Goal: Check status: Check status

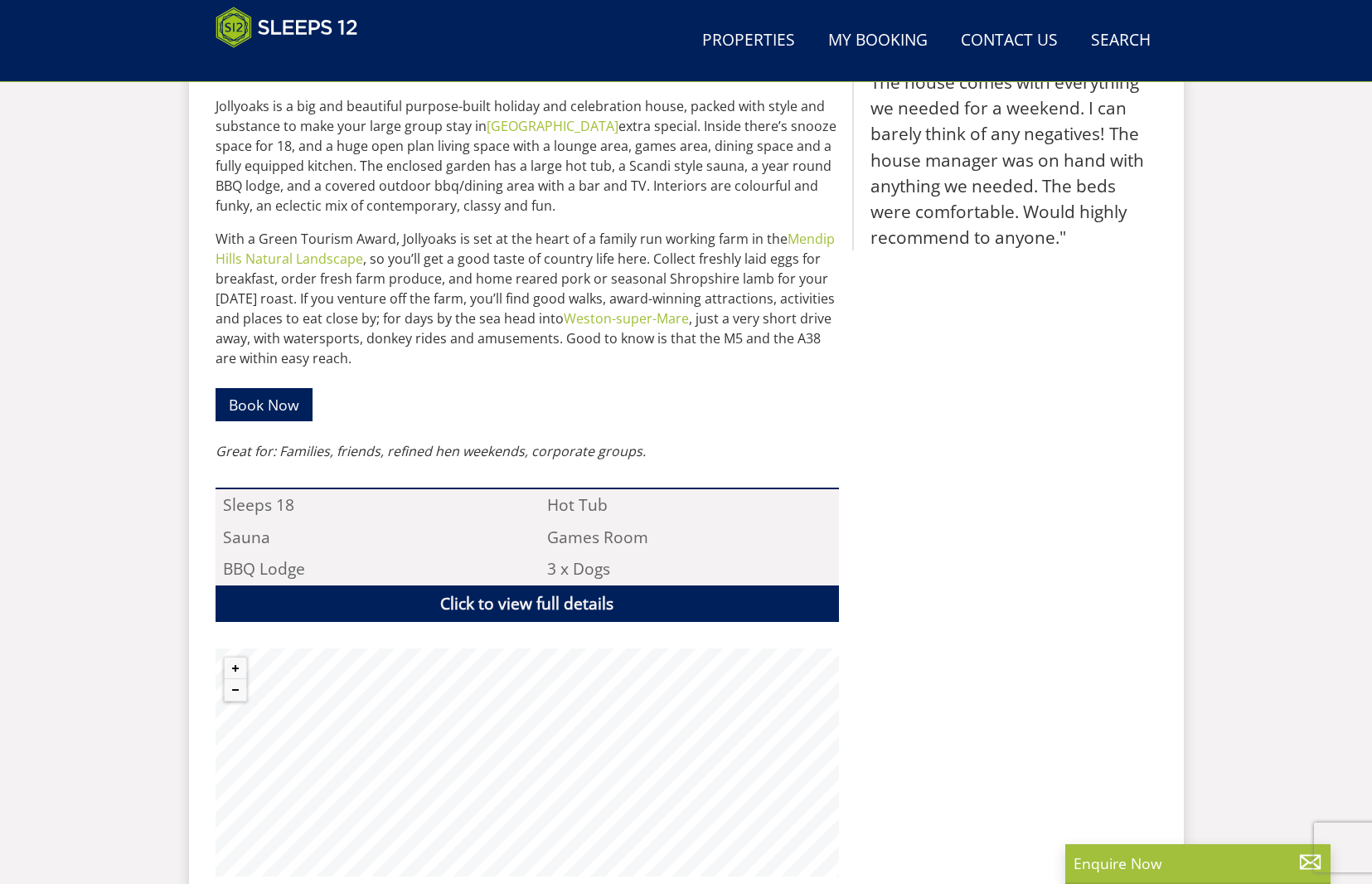
scroll to position [981, 0]
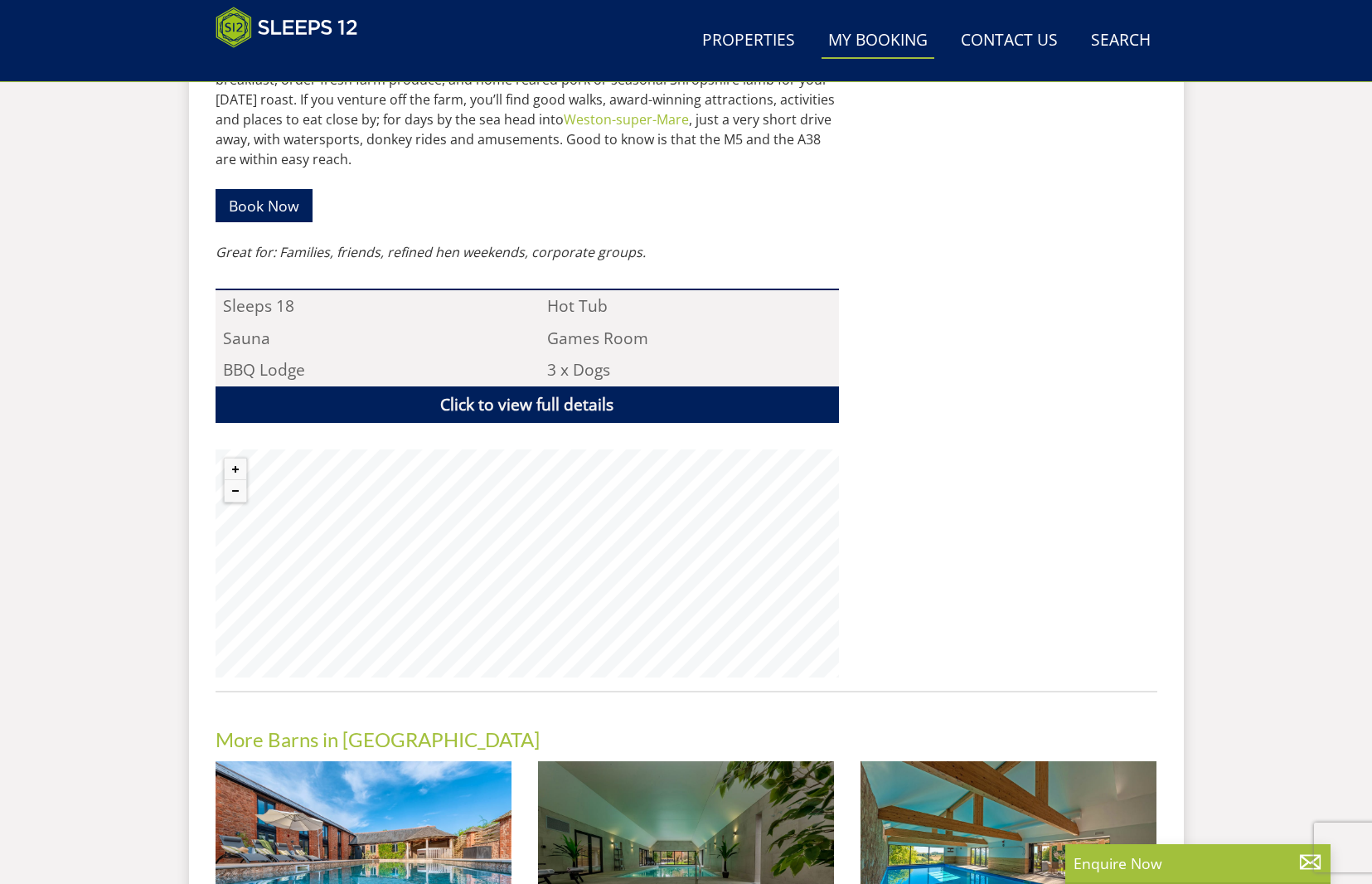
click at [911, 45] on link "My Booking" at bounding box center [877, 41] width 113 height 37
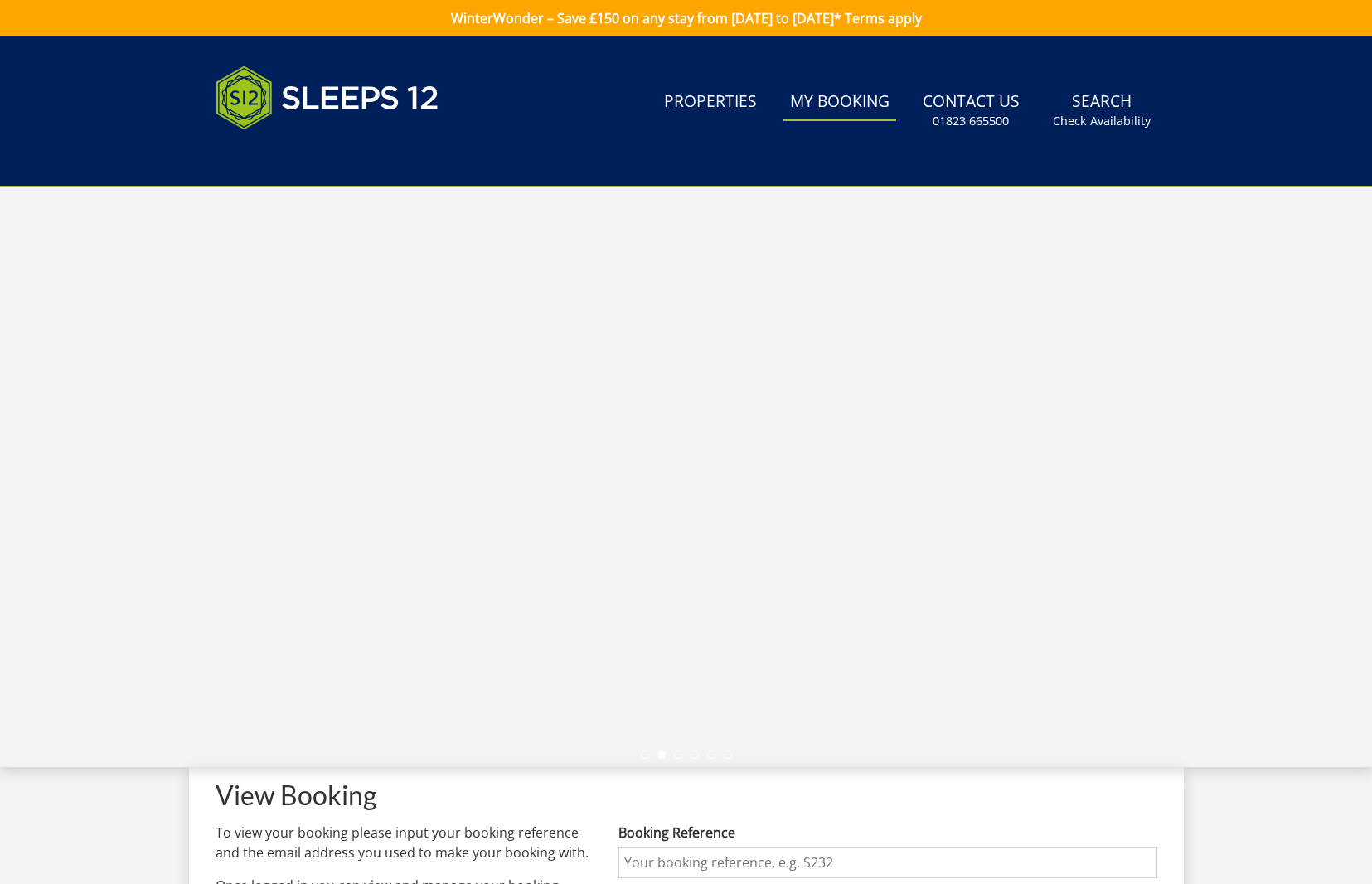
scroll to position [121, 0]
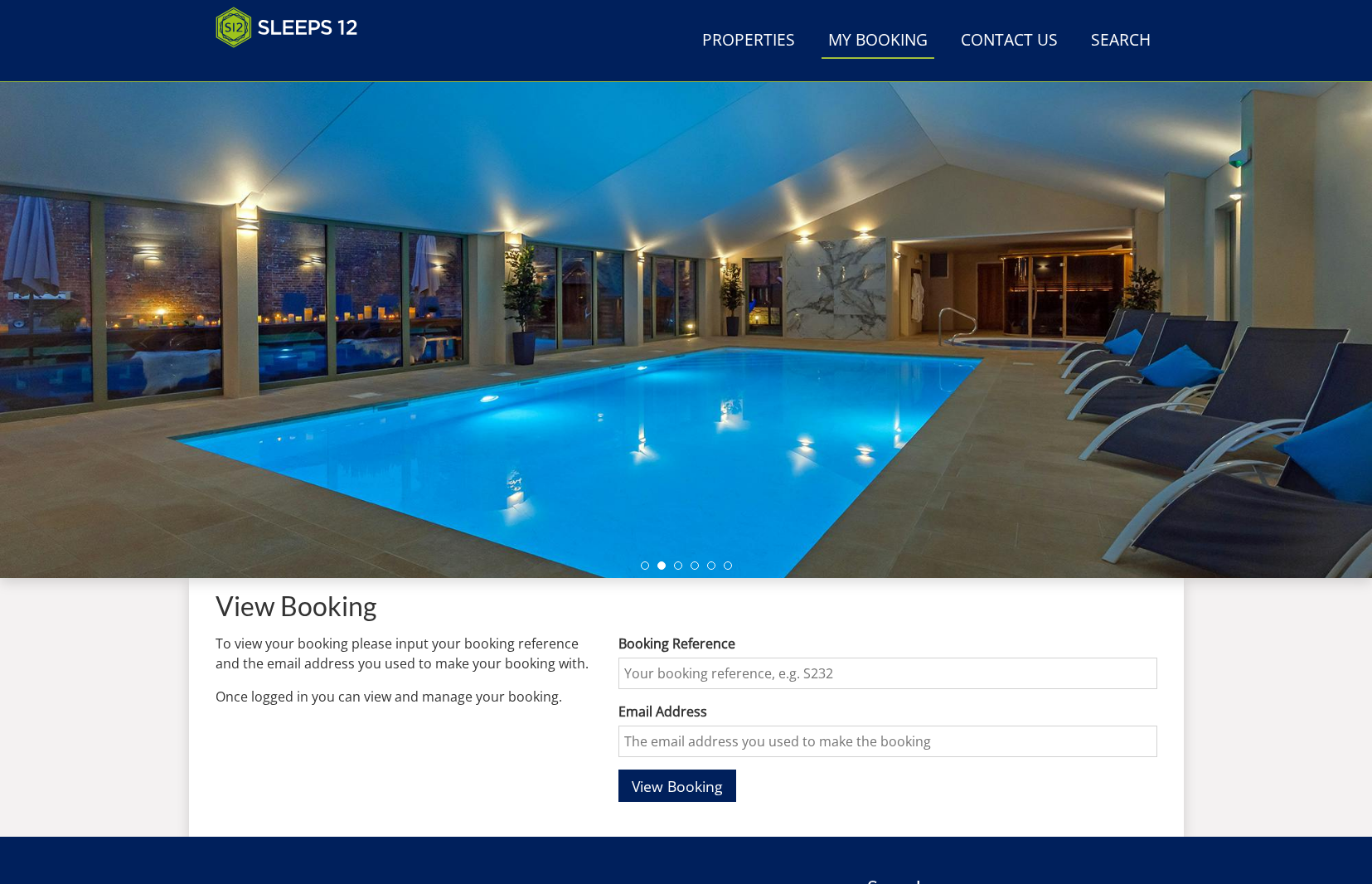
click at [683, 674] on input "Booking Reference" at bounding box center [888, 673] width 538 height 32
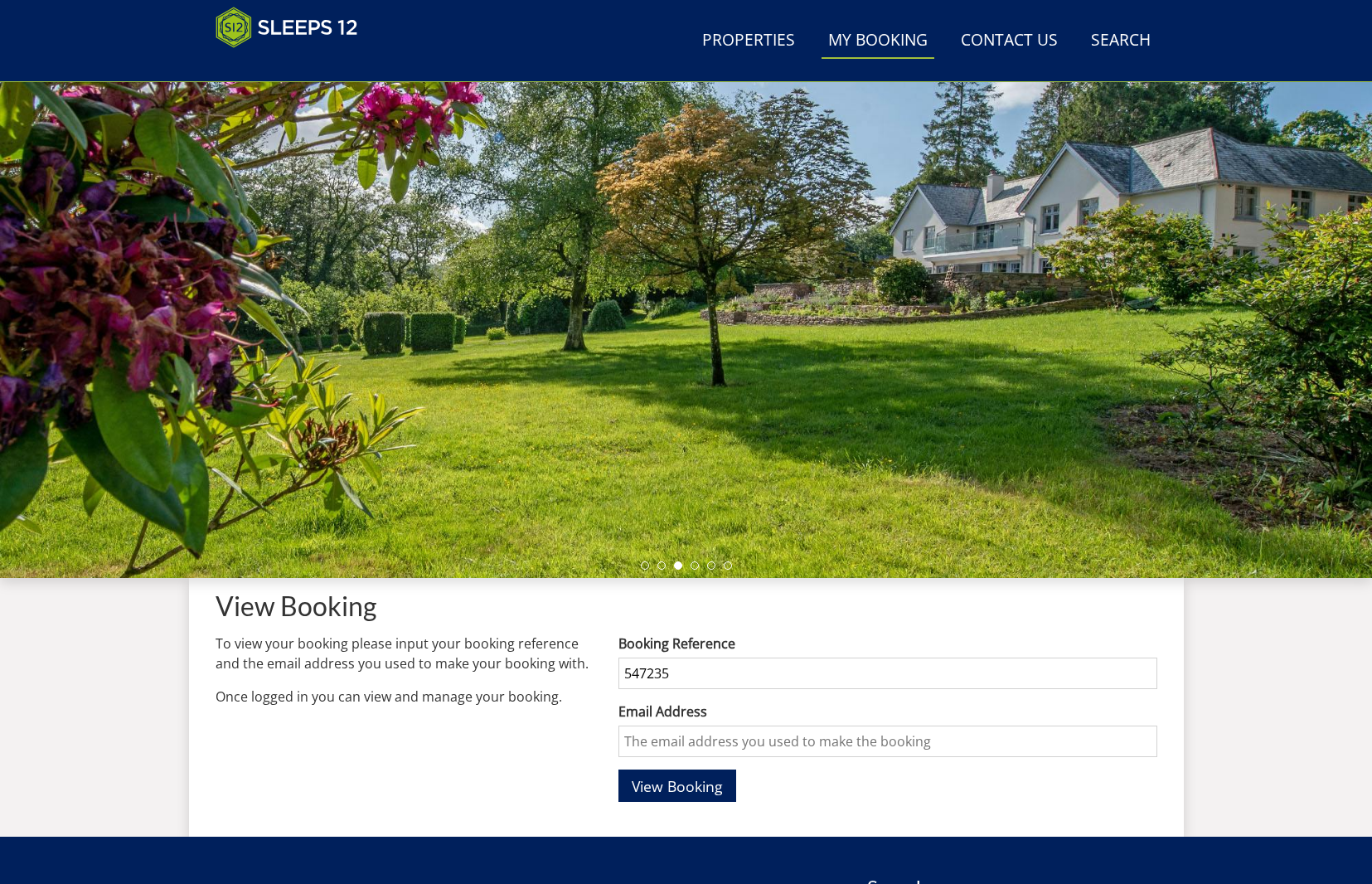
type input "547235"
click at [711, 733] on input "Email Address" at bounding box center [888, 741] width 538 height 32
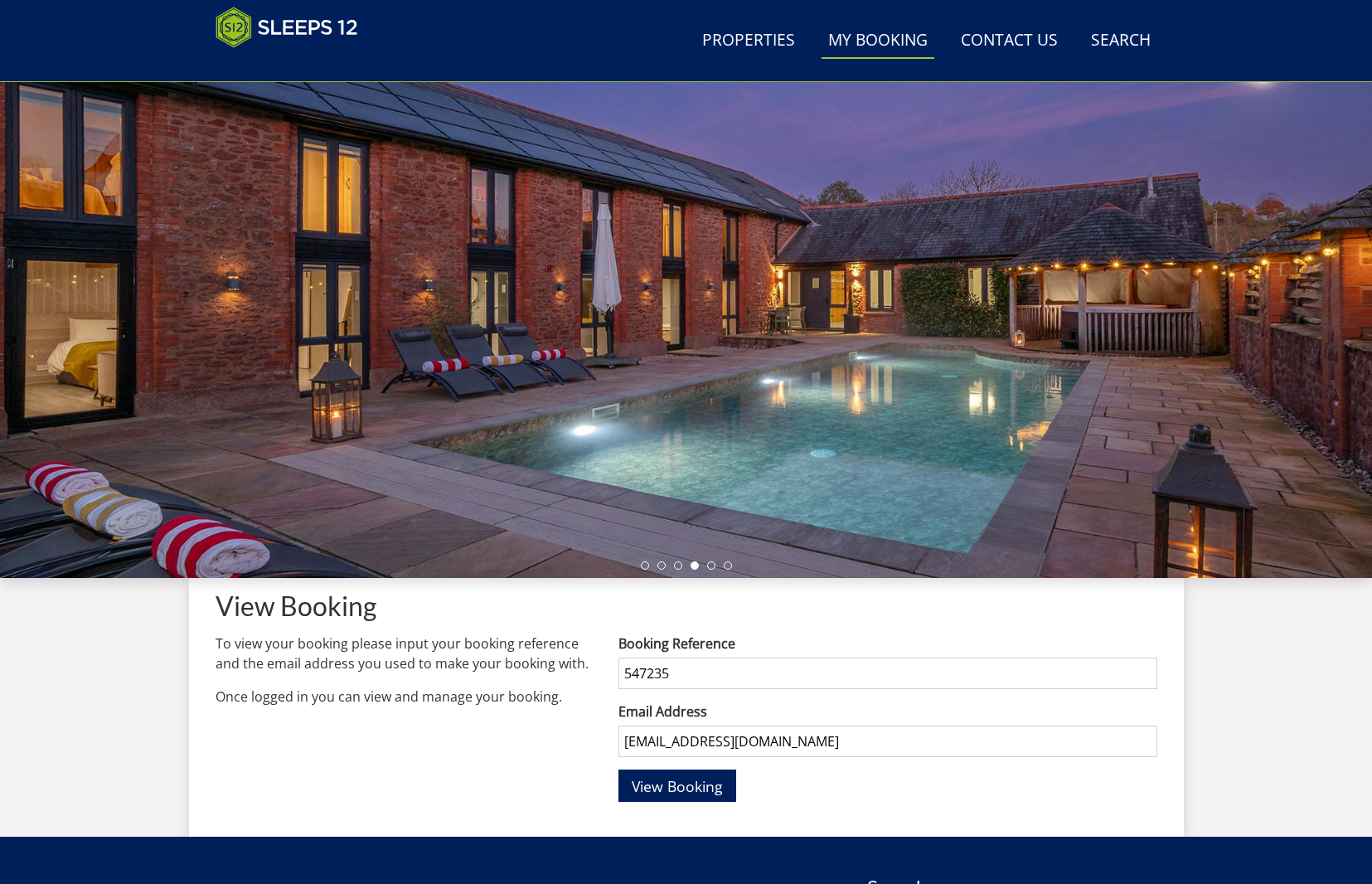
type input "nottus1971@icloud.com"
click at [678, 785] on button "View Booking" at bounding box center [677, 785] width 117 height 33
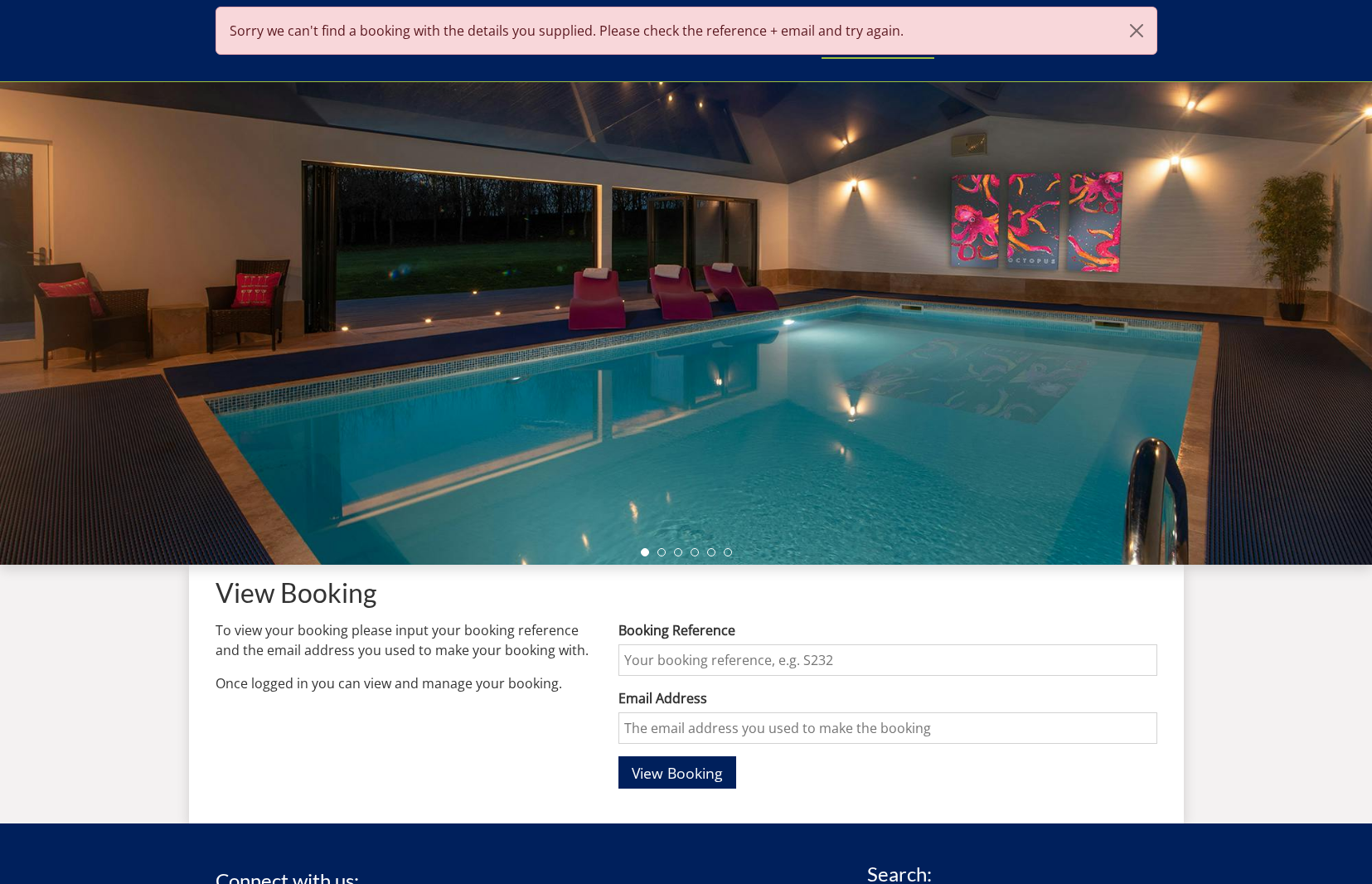
scroll to position [244, 0]
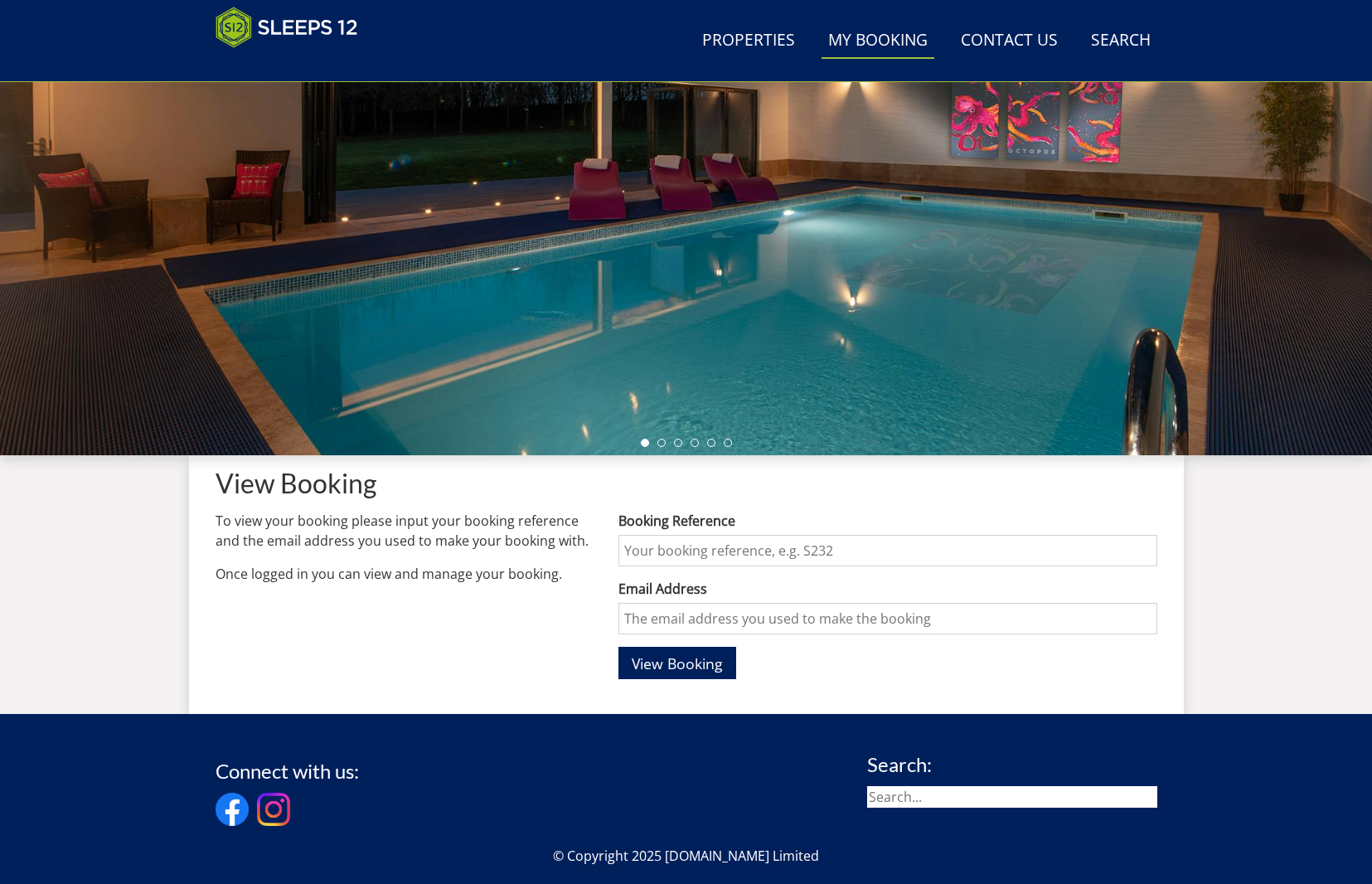
click at [627, 554] on input "Booking Reference" at bounding box center [888, 551] width 538 height 32
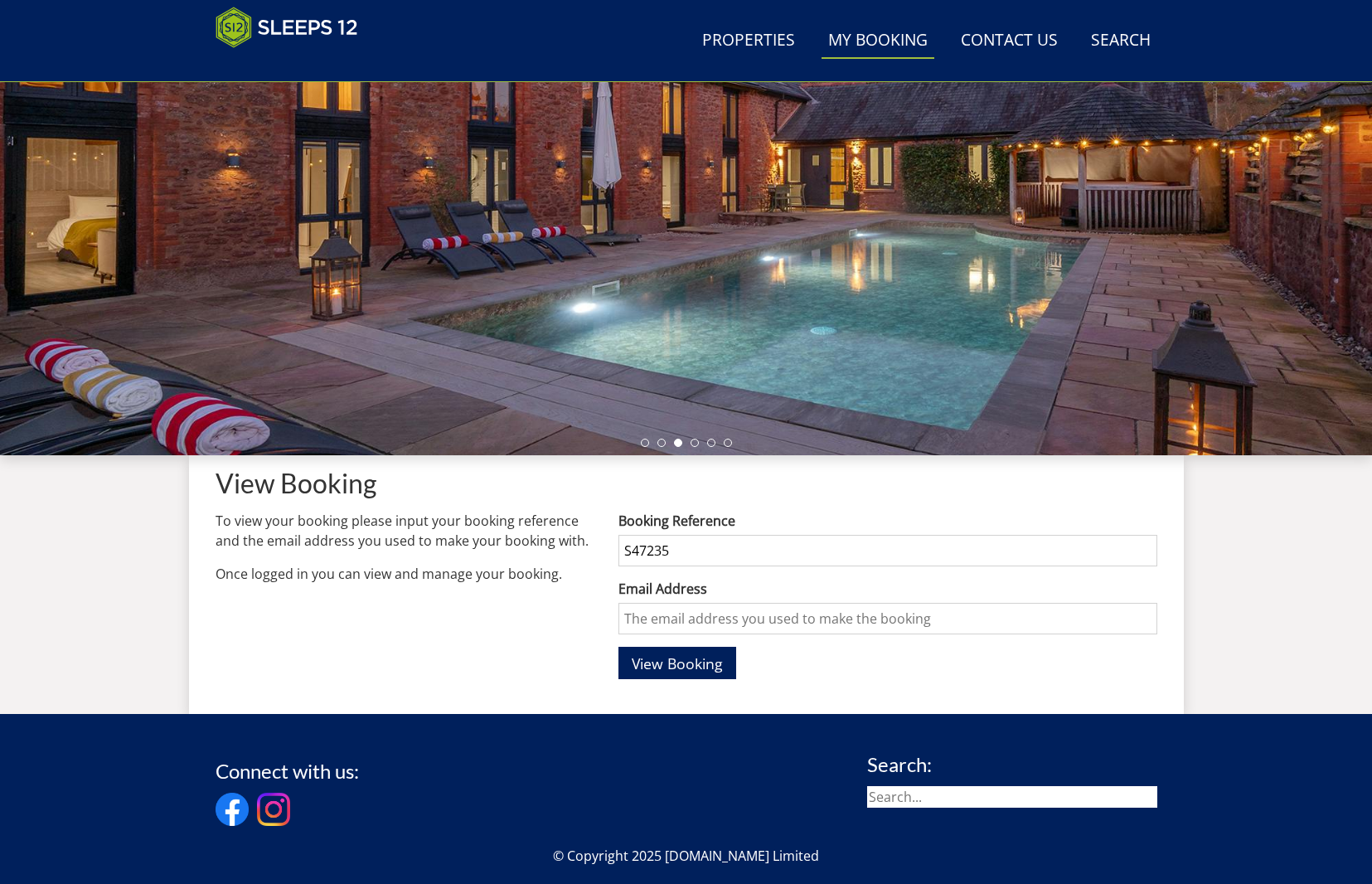
type input "S47235"
click at [653, 628] on input "Email Address" at bounding box center [888, 619] width 538 height 32
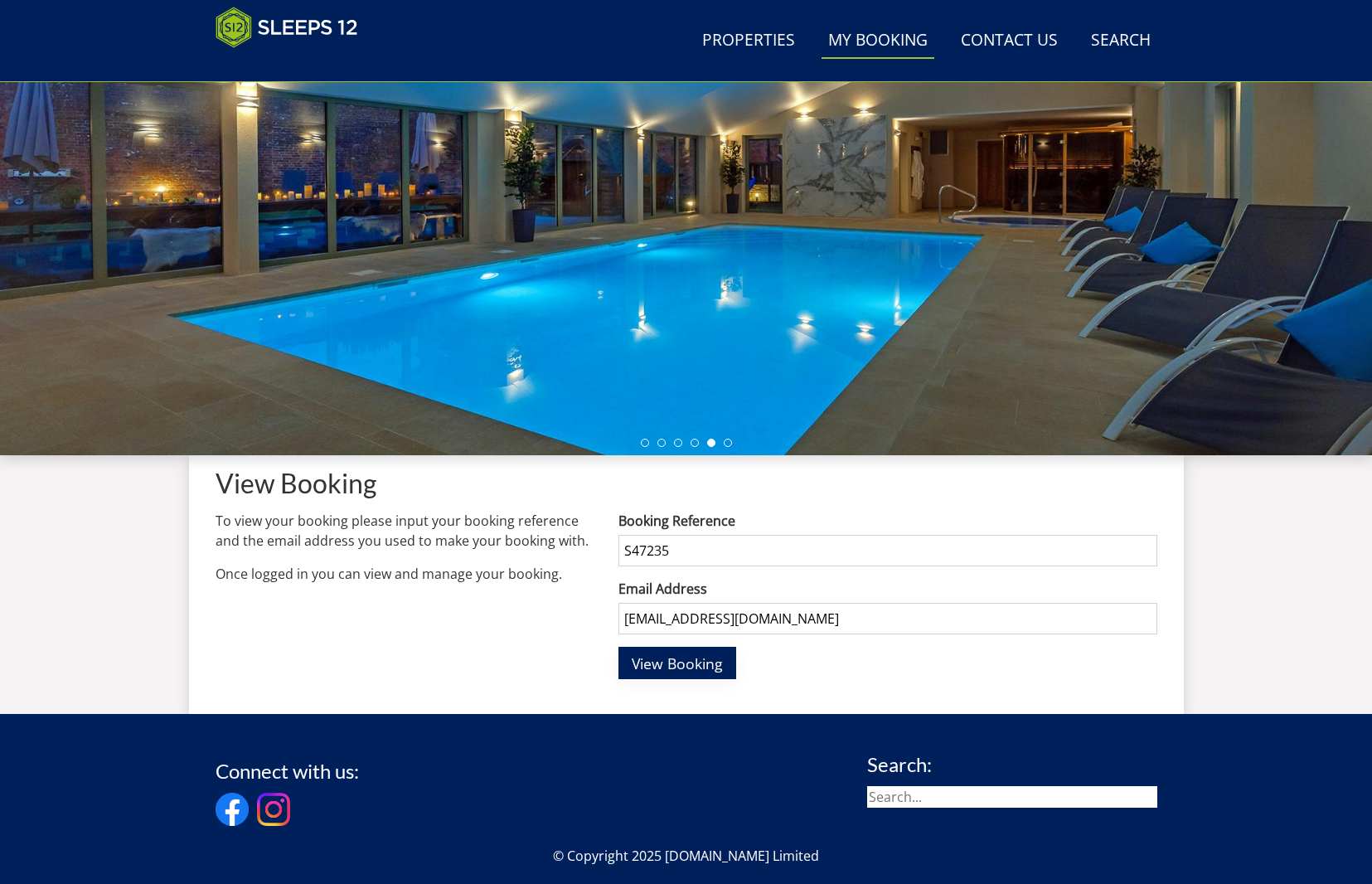
type input "nottus1971@icloud.com"
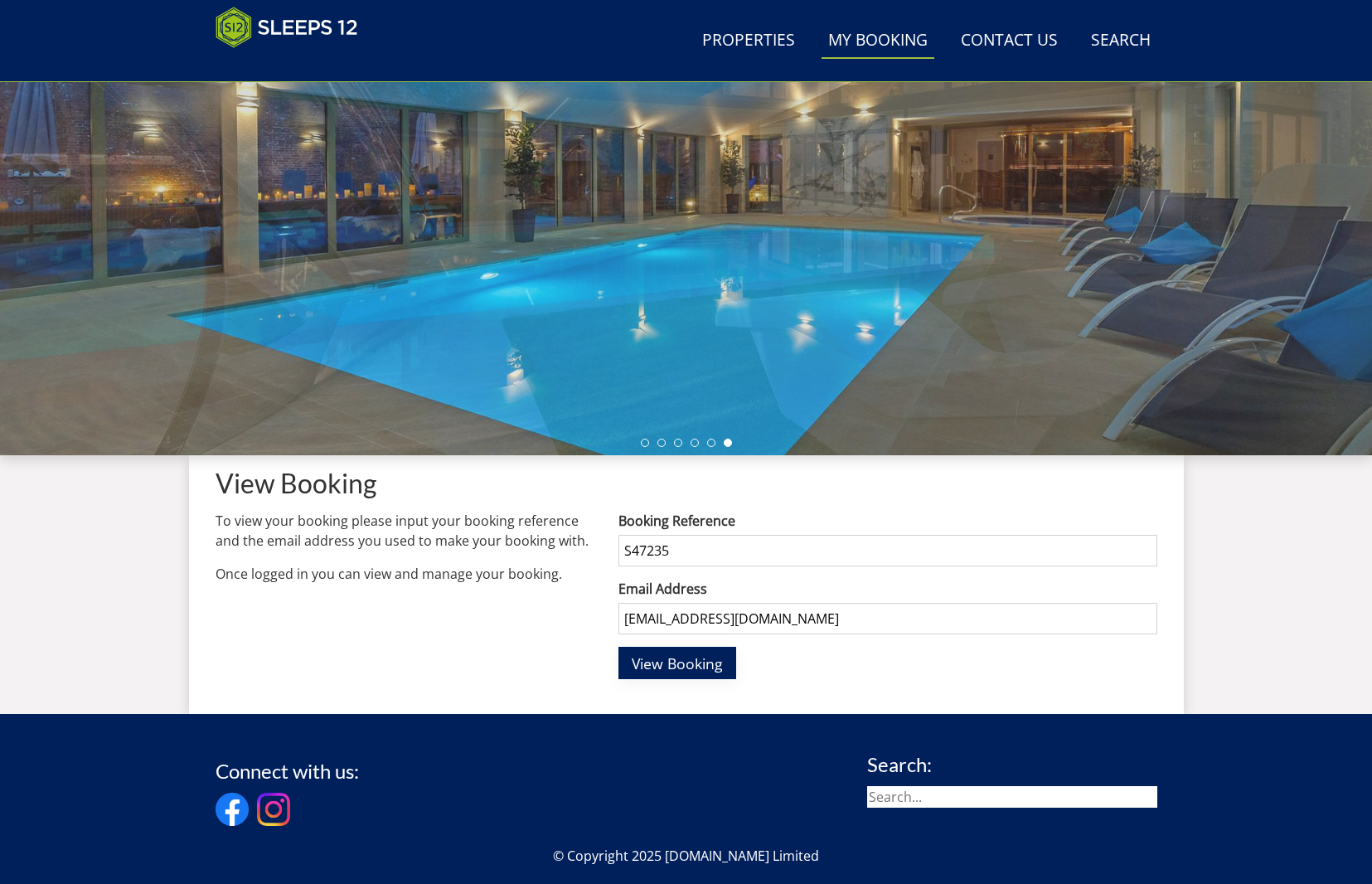
click at [669, 669] on span "View Booking" at bounding box center [677, 663] width 91 height 20
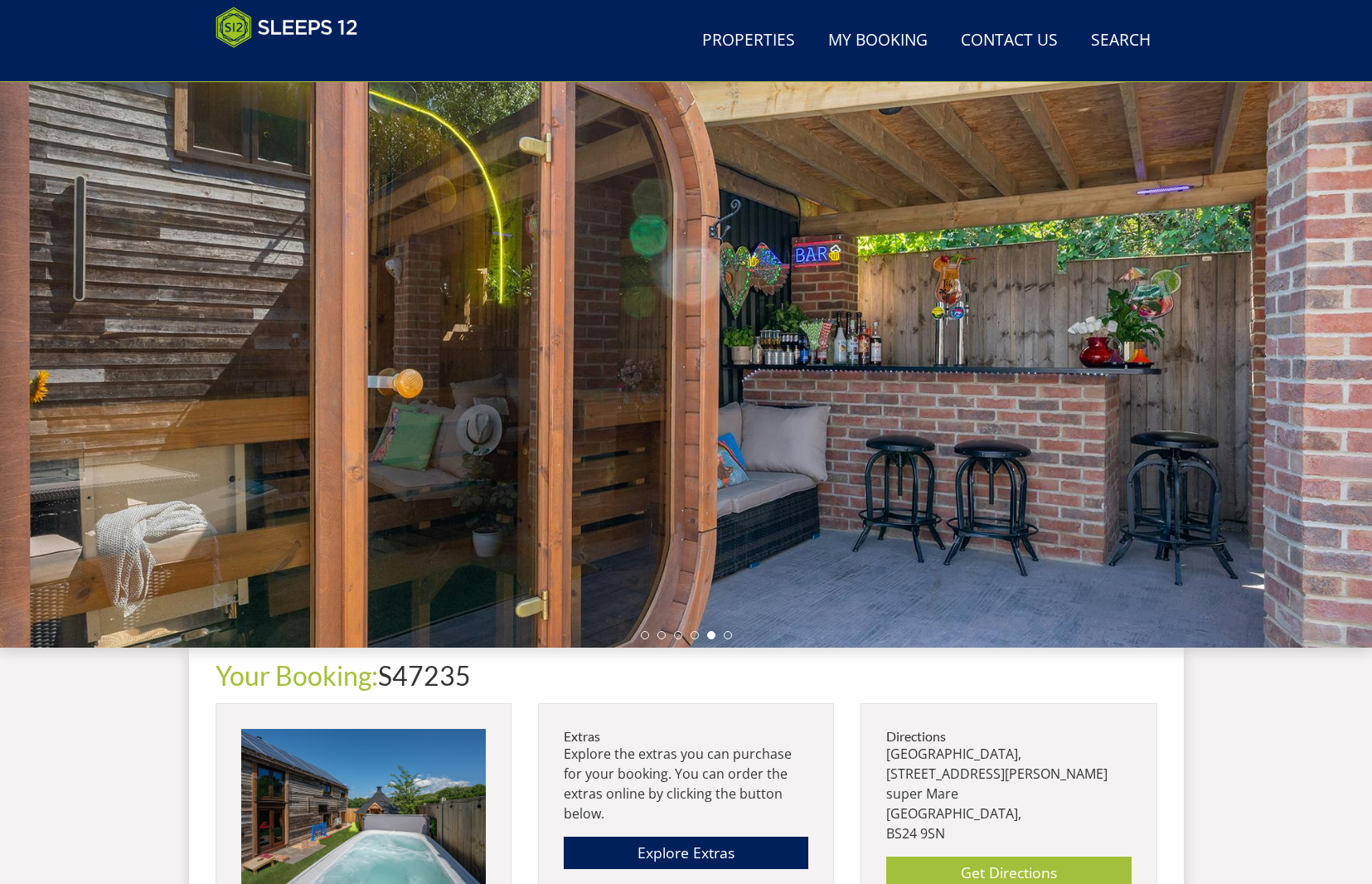
scroll to position [30, 0]
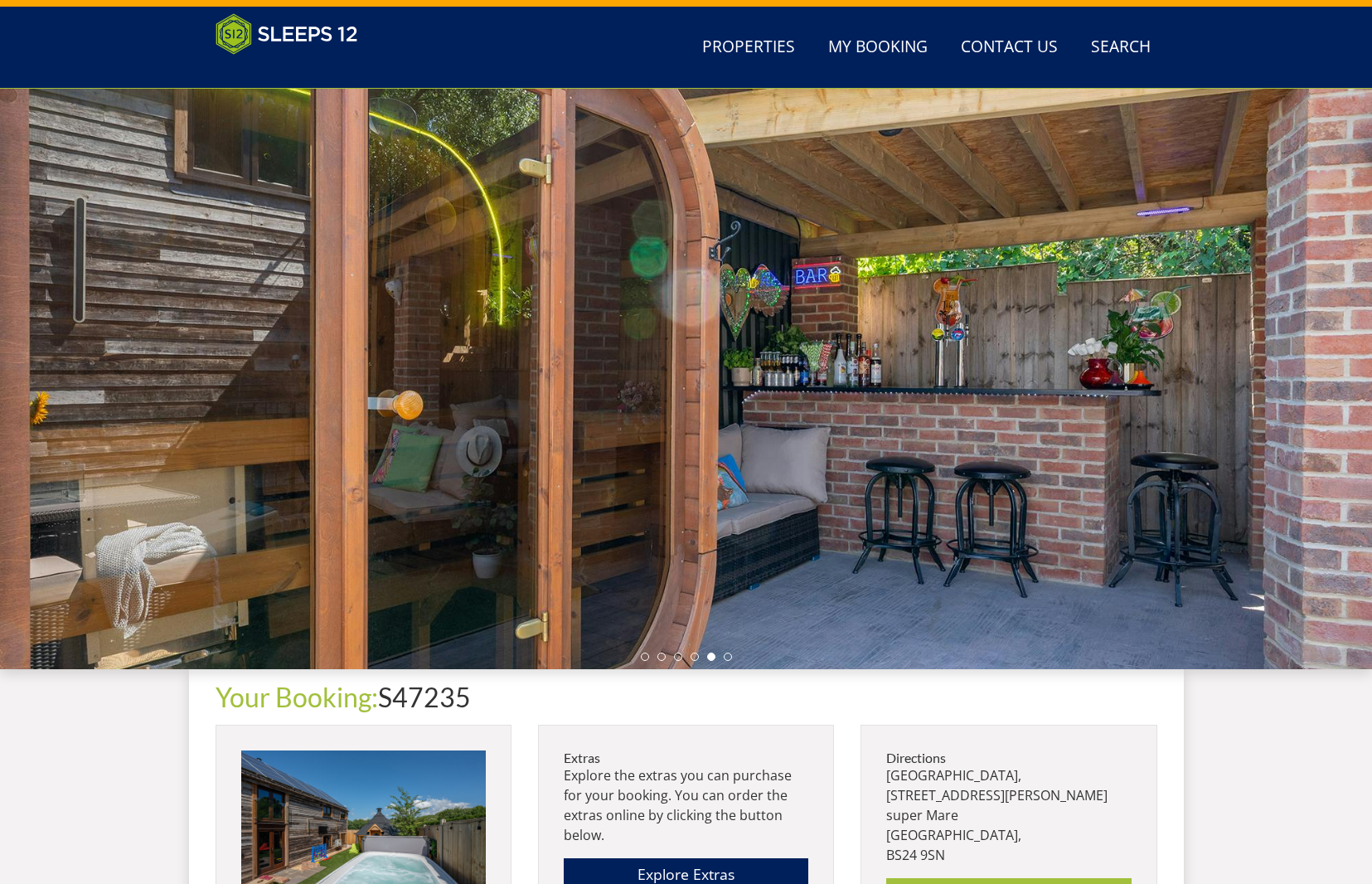
click at [737, 354] on div at bounding box center [686, 378] width 1372 height 580
click at [670, 366] on div at bounding box center [686, 378] width 1372 height 580
click at [1331, 356] on div at bounding box center [686, 378] width 1372 height 580
click at [1286, 364] on div at bounding box center [686, 378] width 1372 height 580
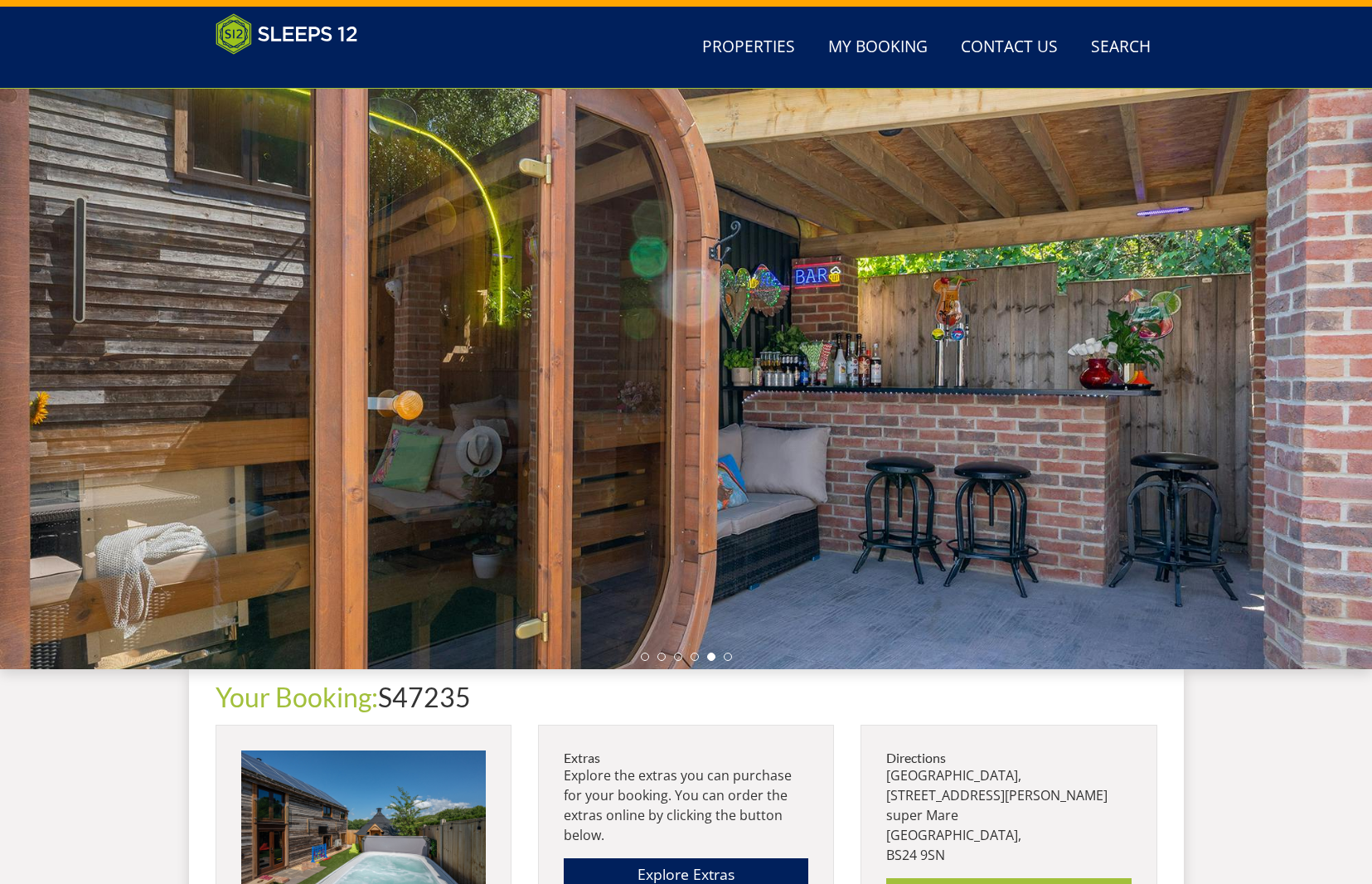
click at [1292, 306] on div at bounding box center [686, 378] width 1372 height 580
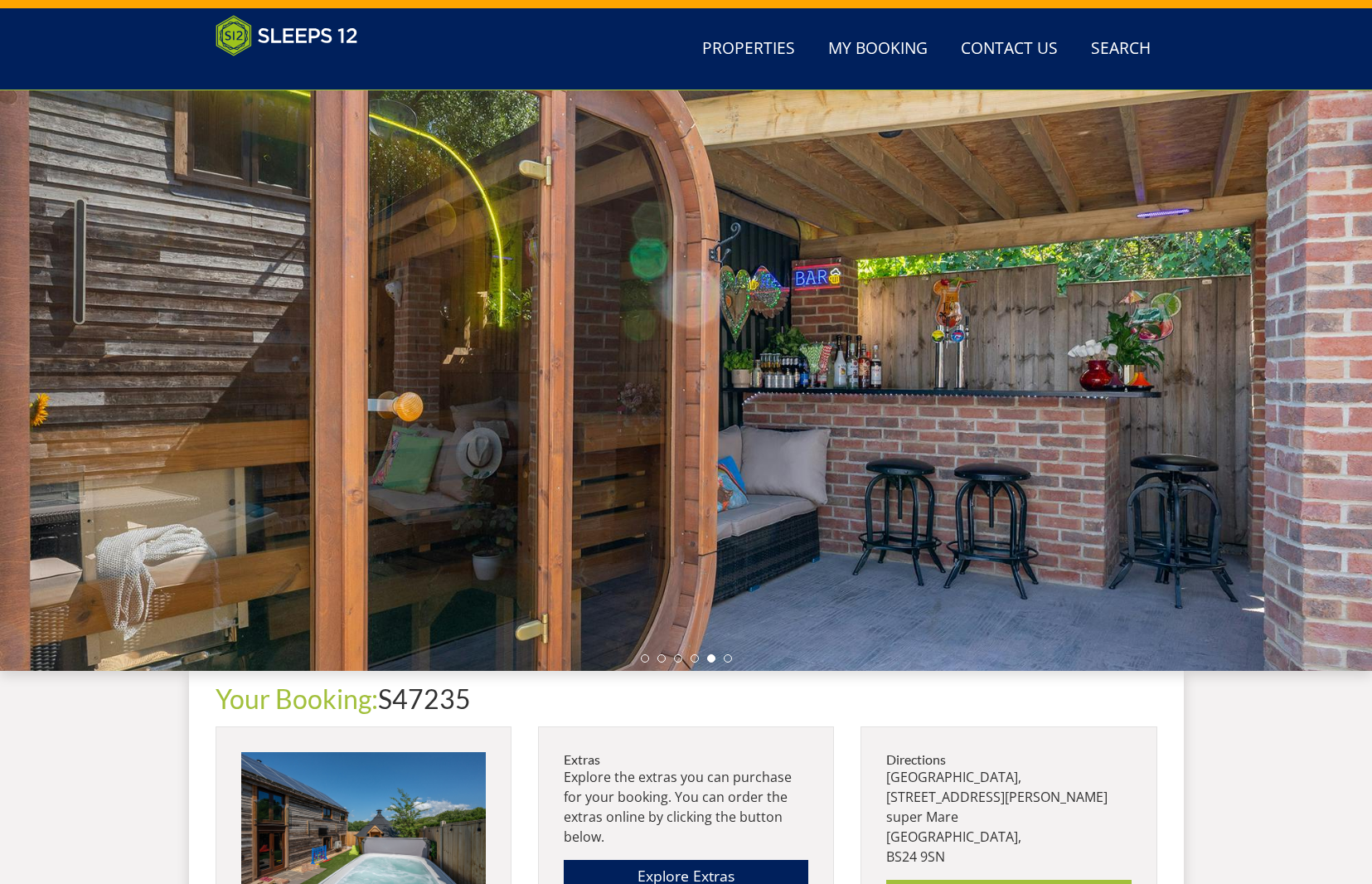
scroll to position [0, 0]
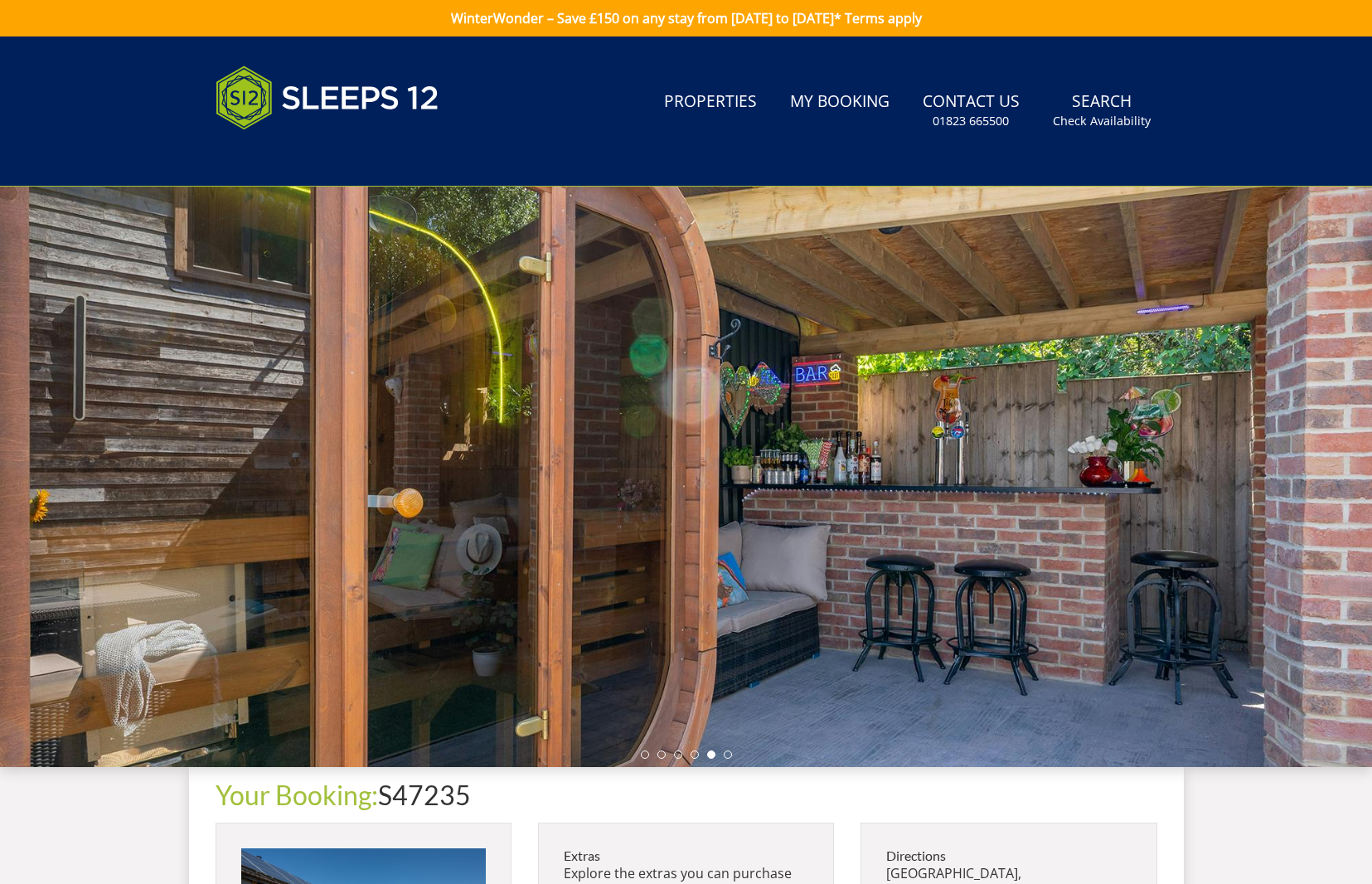
click at [170, 451] on div at bounding box center [686, 476] width 1372 height 580
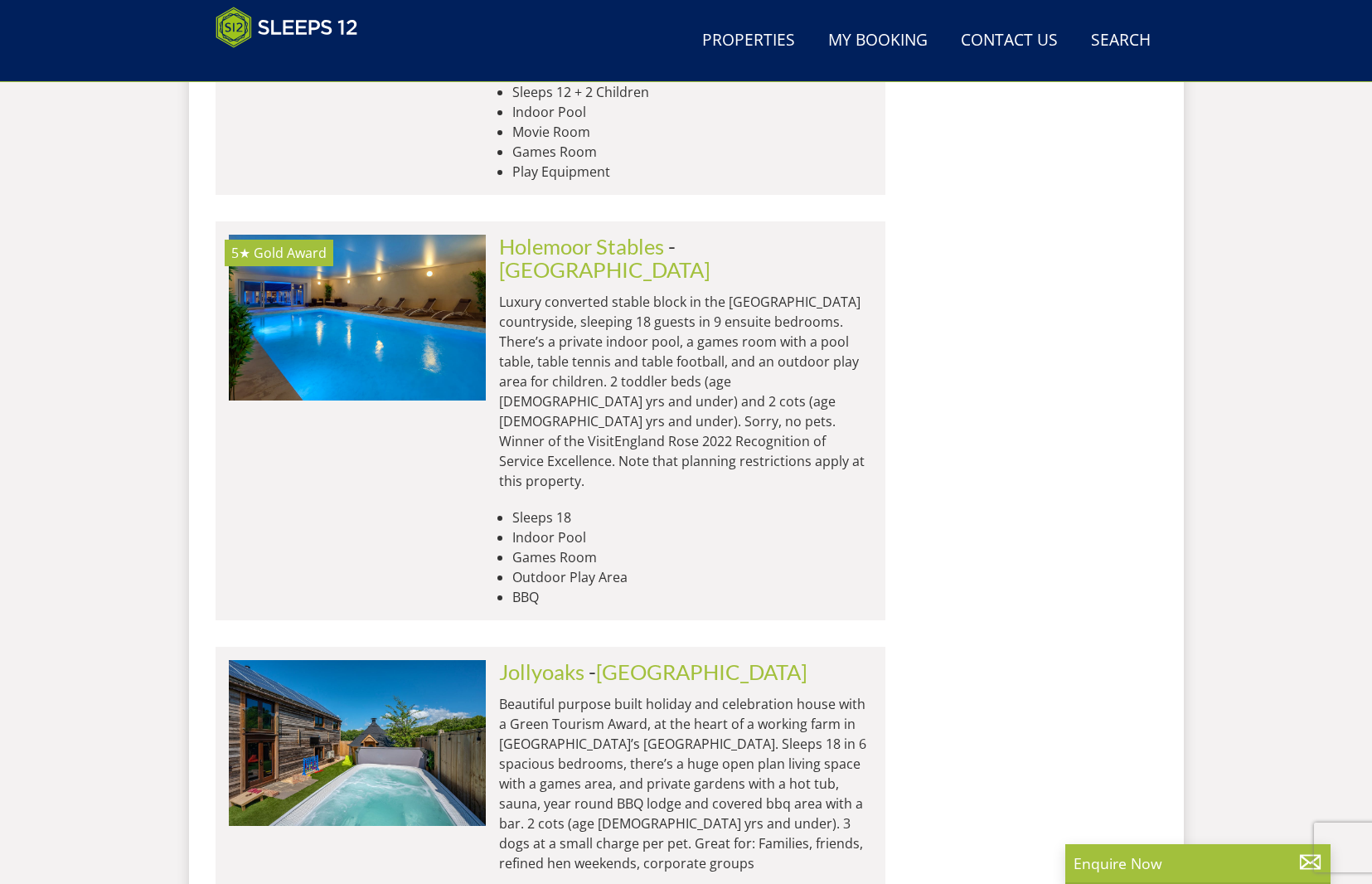
scroll to position [7072, 0]
